Goal: Browse casually: Explore the website without a specific task or goal

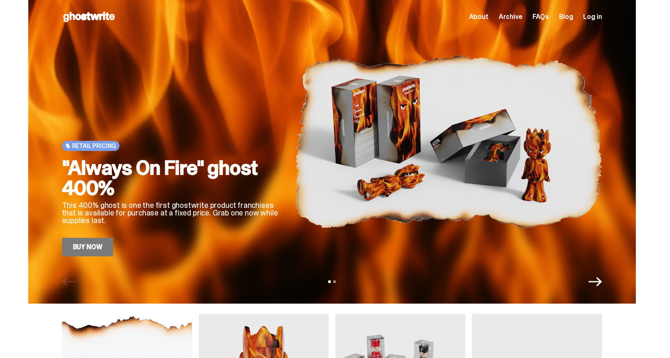
click at [509, 14] on span "Archive" at bounding box center [511, 17] width 24 height 7
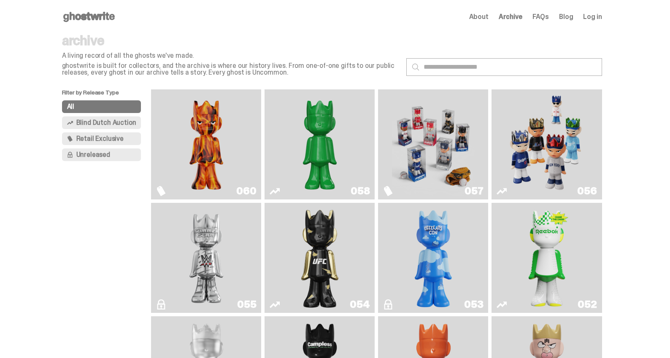
click at [224, 145] on img "Always On Fire" at bounding box center [206, 144] width 83 height 103
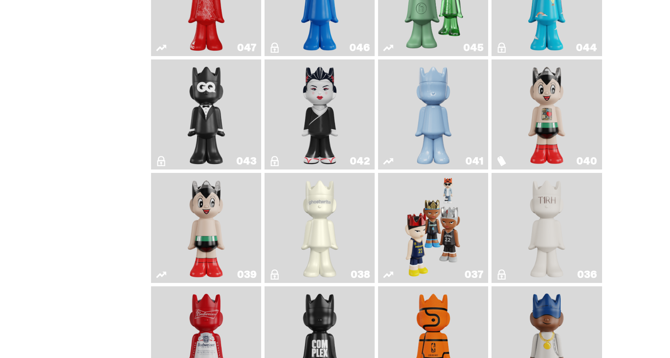
scroll to position [491, 0]
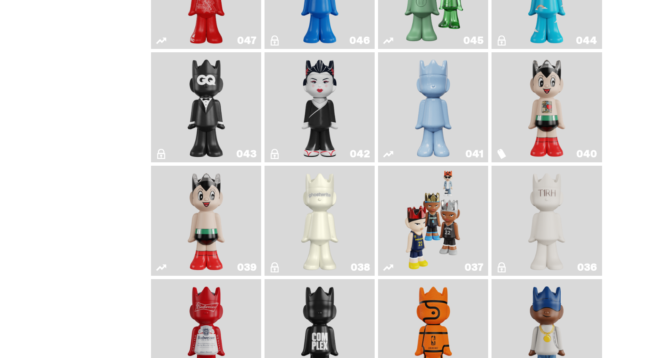
click at [574, 103] on link "040" at bounding box center [547, 107] width 100 height 103
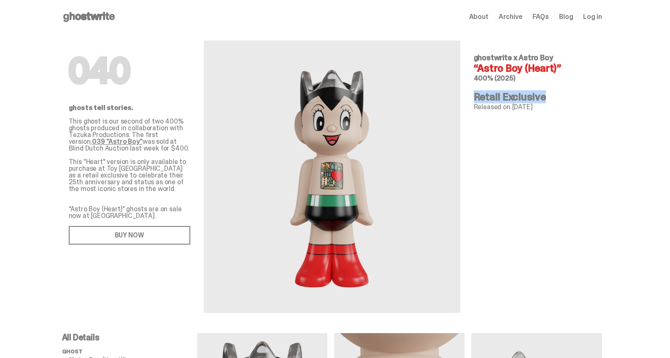
drag, startPoint x: 475, startPoint y: 99, endPoint x: 555, endPoint y: 98, distance: 79.8
click at [553, 96] on div "040 ghosts tell stories. This ghost is our second of two 400% ghosts produced i…" at bounding box center [332, 184] width 540 height 300
click at [574, 113] on div "040 ghostwrite x Astro Boy “Astro Boy (Heart)” 400% (2025) Retail Exclusive Rel…" at bounding box center [535, 173] width 122 height 279
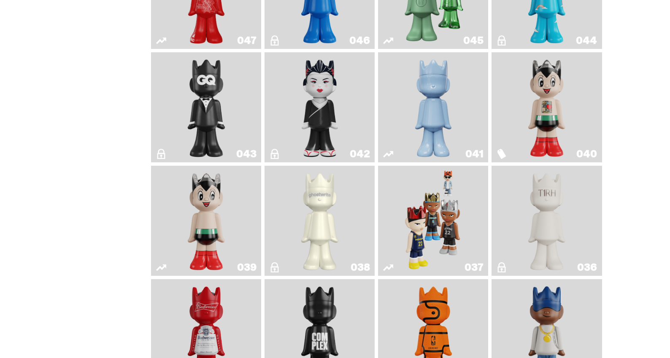
scroll to position [339, 0]
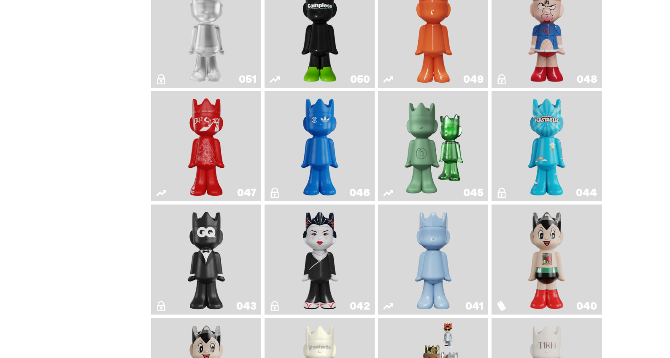
click at [214, 133] on img "Skip" at bounding box center [206, 146] width 45 height 103
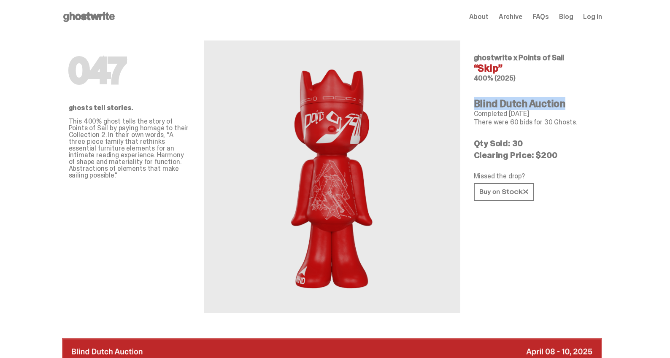
drag, startPoint x: 477, startPoint y: 103, endPoint x: 576, endPoint y: 104, distance: 98.8
click at [576, 104] on h4 "Blind Dutch Auction" at bounding box center [535, 104] width 122 height 10
drag, startPoint x: 545, startPoint y: 203, endPoint x: 474, endPoint y: 171, distance: 78.4
click at [476, 172] on div "047 ghosts tell stories. This 400% ghost tells the story of Points of Sail by p…" at bounding box center [332, 184] width 540 height 300
click at [596, 173] on div "047 ghostwrite x Points of Sail “Skip” 400% (2025) Blind Dutch Auction Complete…" at bounding box center [535, 173] width 122 height 279
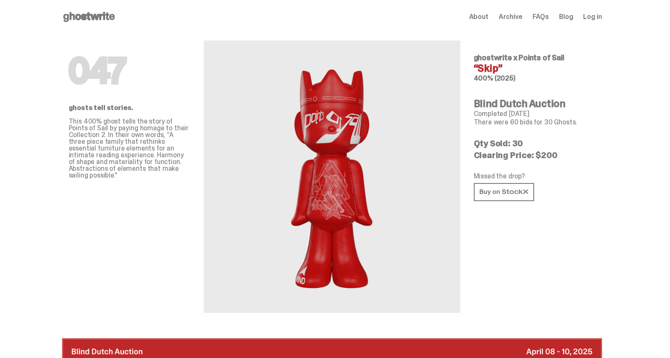
drag, startPoint x: 477, startPoint y: 143, endPoint x: 567, endPoint y: 152, distance: 90.8
click at [567, 152] on div "047 ghosts tell stories. This 400% ghost tells the story of Points of Sail by p…" at bounding box center [332, 184] width 540 height 300
click at [552, 142] on p "Qty Sold: 30" at bounding box center [535, 143] width 122 height 8
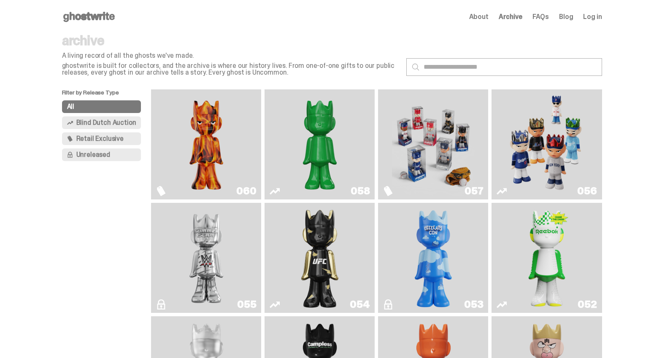
click at [463, 130] on img "Game Face (2025)" at bounding box center [433, 144] width 83 height 103
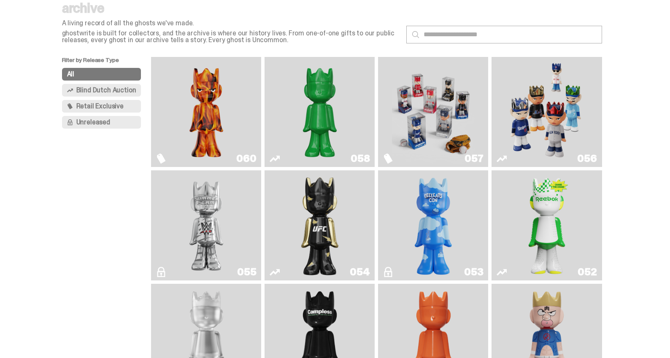
scroll to position [32, 0]
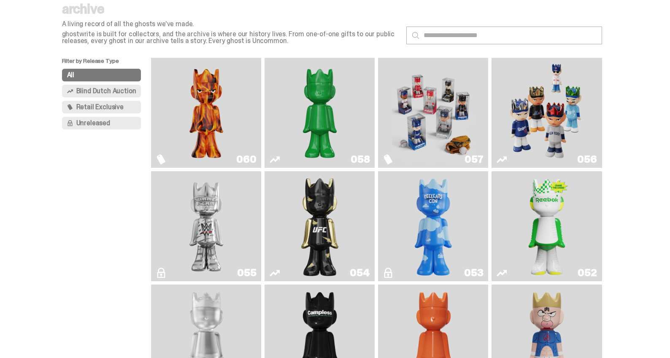
click at [458, 117] on img "Game Face (2025)" at bounding box center [433, 112] width 83 height 103
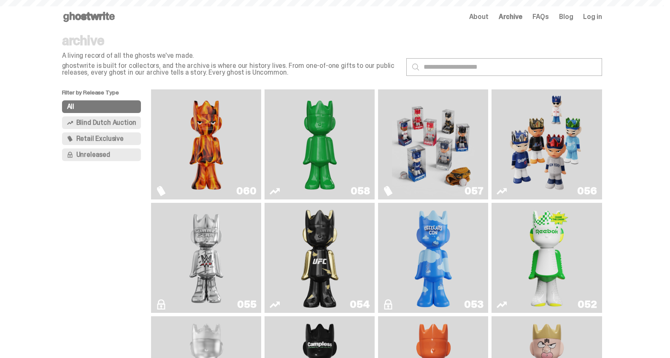
scroll to position [32, 0]
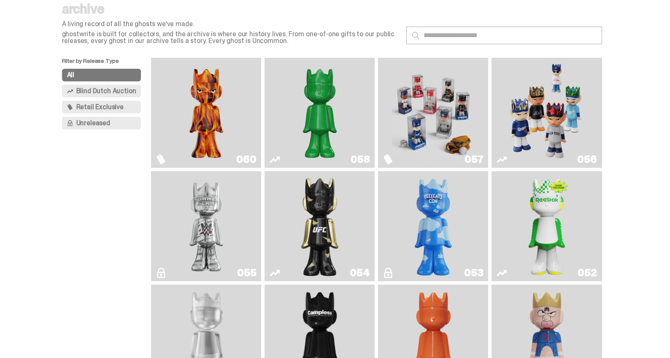
click at [208, 114] on img "Always On Fire" at bounding box center [206, 112] width 83 height 103
